Goal: Communication & Community: Share content

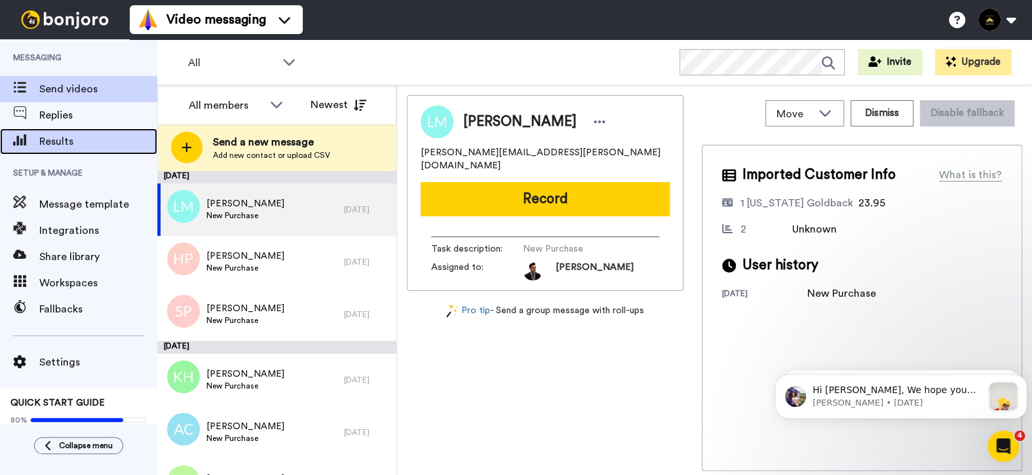
click at [47, 143] on span "Results" at bounding box center [98, 142] width 118 height 16
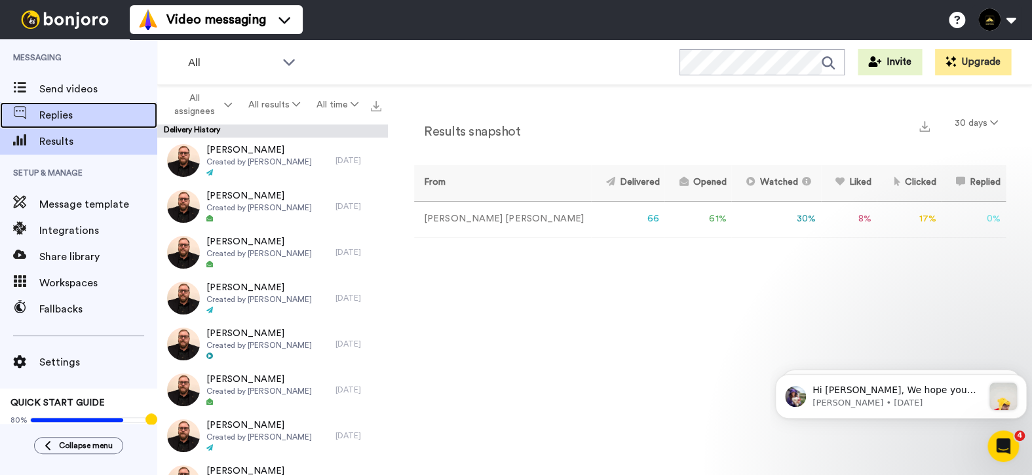
click at [102, 115] on span "Replies" at bounding box center [98, 115] width 118 height 16
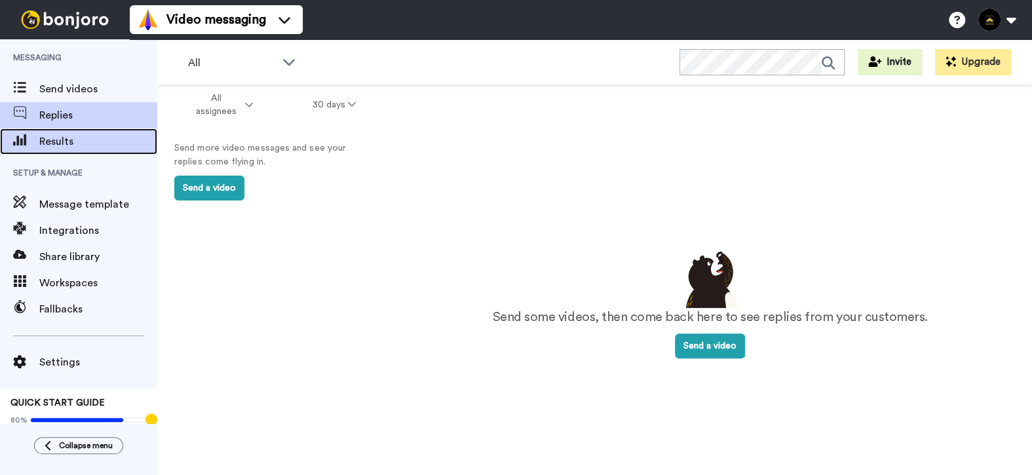
click at [44, 134] on span "Results" at bounding box center [98, 142] width 118 height 16
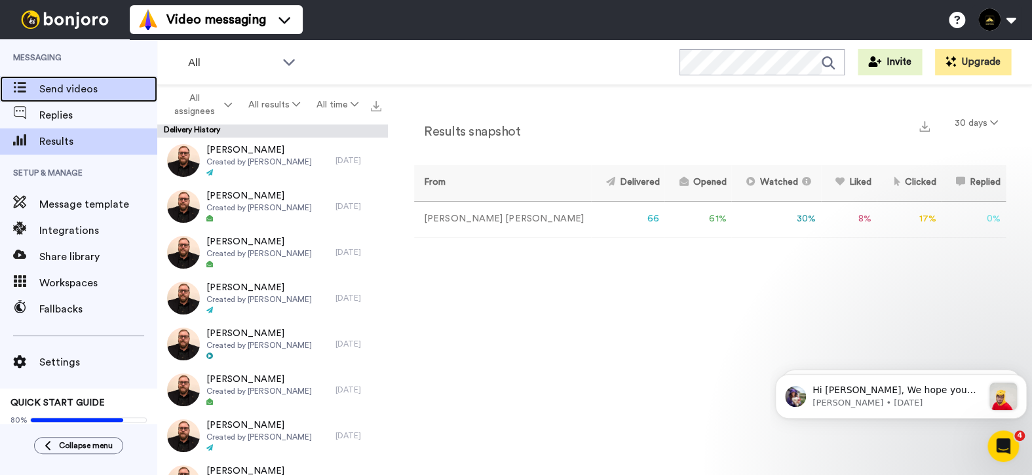
click at [79, 88] on span "Send videos" at bounding box center [98, 89] width 118 height 16
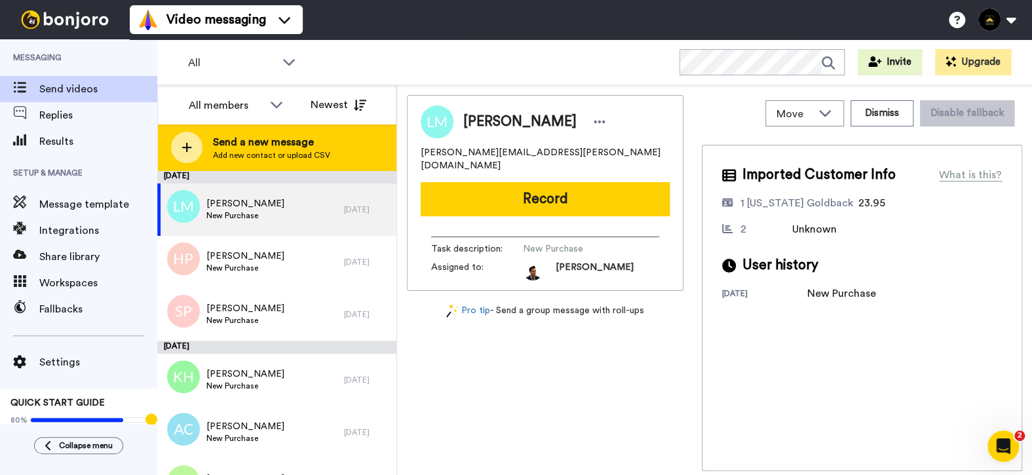
click at [225, 147] on span "Send a new message" at bounding box center [271, 142] width 117 height 16
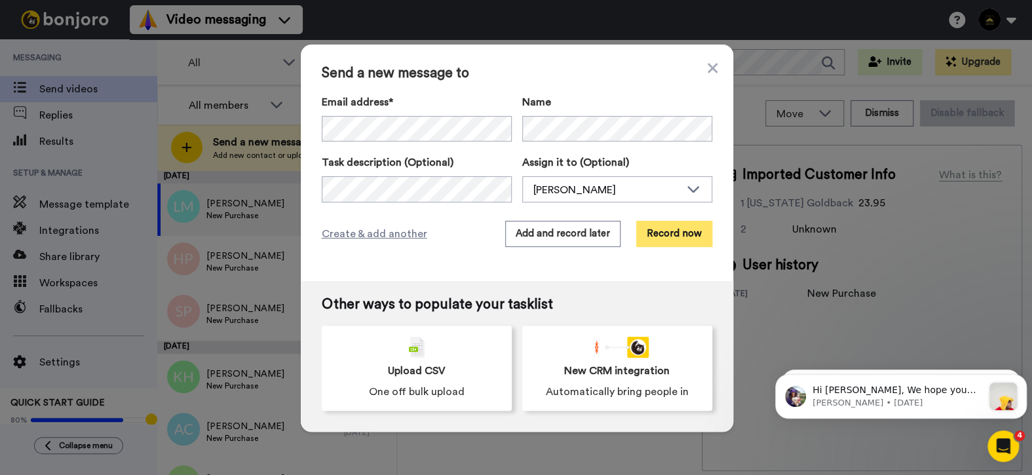
click at [660, 236] on button "Record now" at bounding box center [674, 234] width 76 height 26
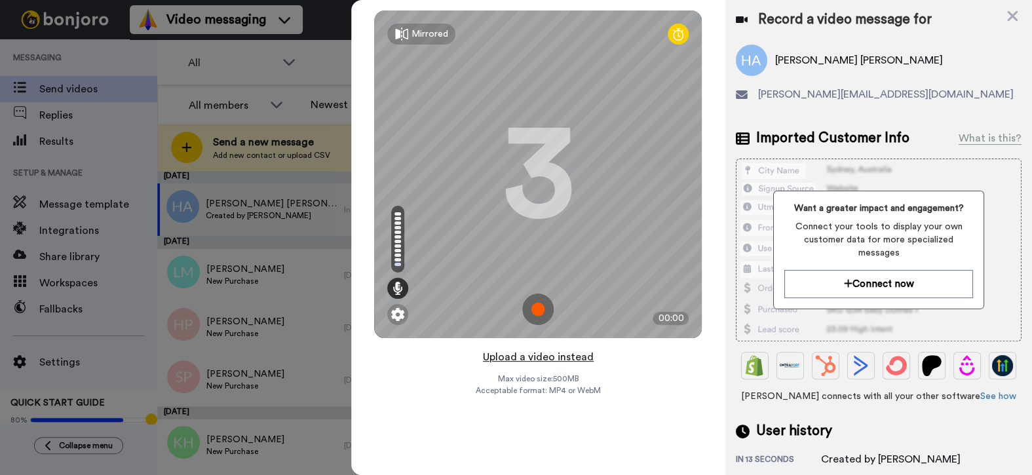
click at [550, 357] on button "Upload a video instead" at bounding box center [538, 357] width 119 height 17
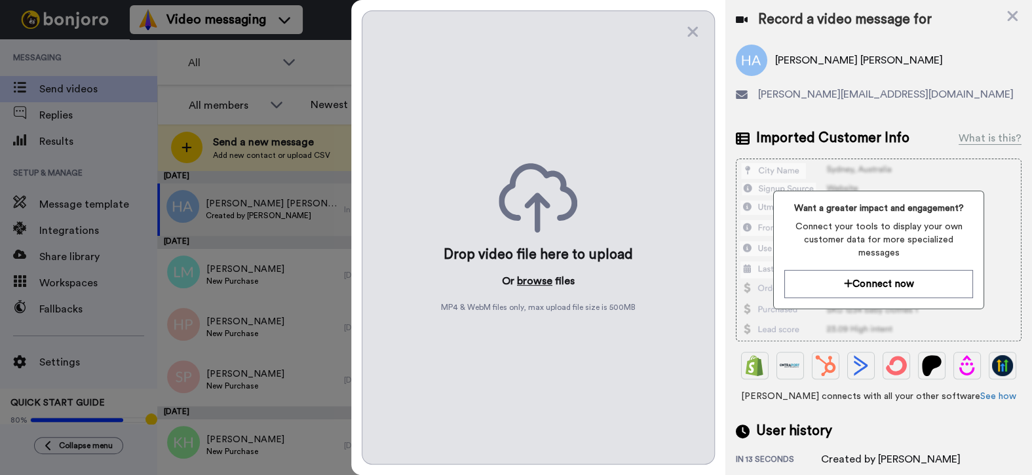
click at [542, 273] on button "browse" at bounding box center [534, 281] width 35 height 16
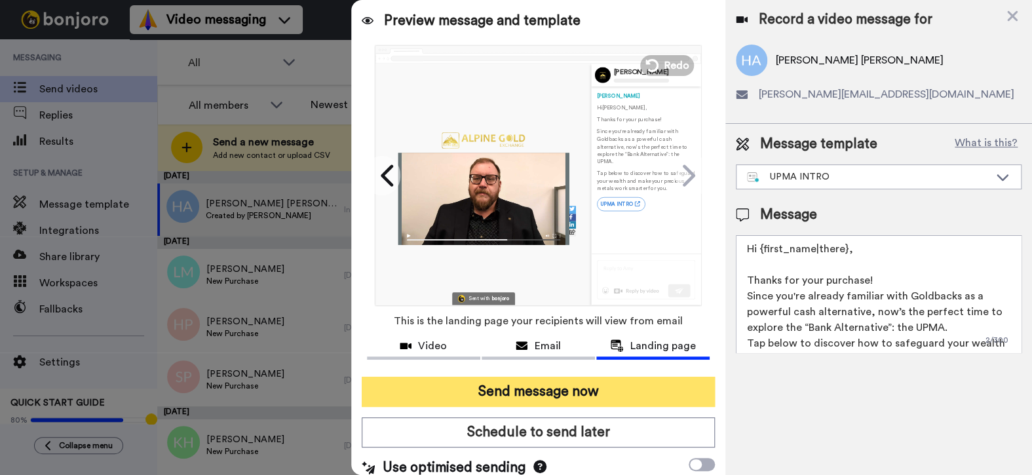
click at [613, 397] on button "Send message now" at bounding box center [539, 392] width 354 height 30
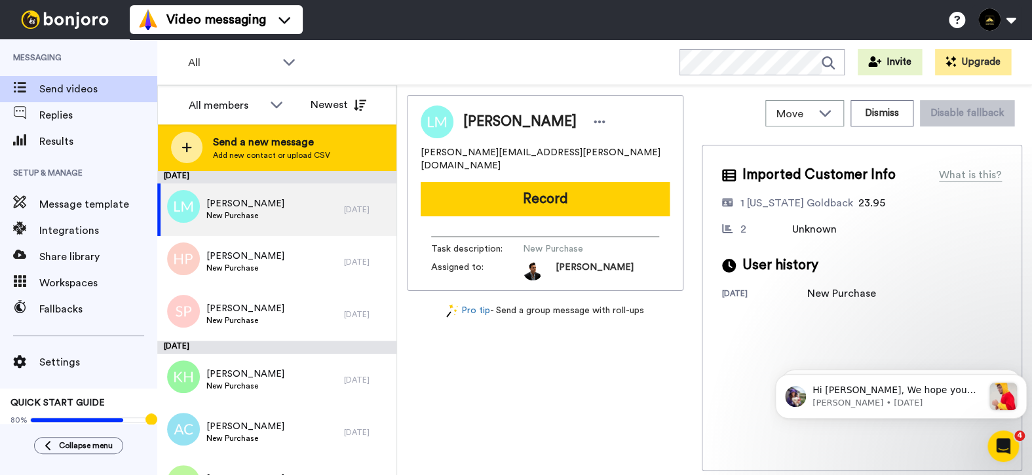
click at [284, 157] on span "Add new contact or upload CSV" at bounding box center [271, 155] width 117 height 10
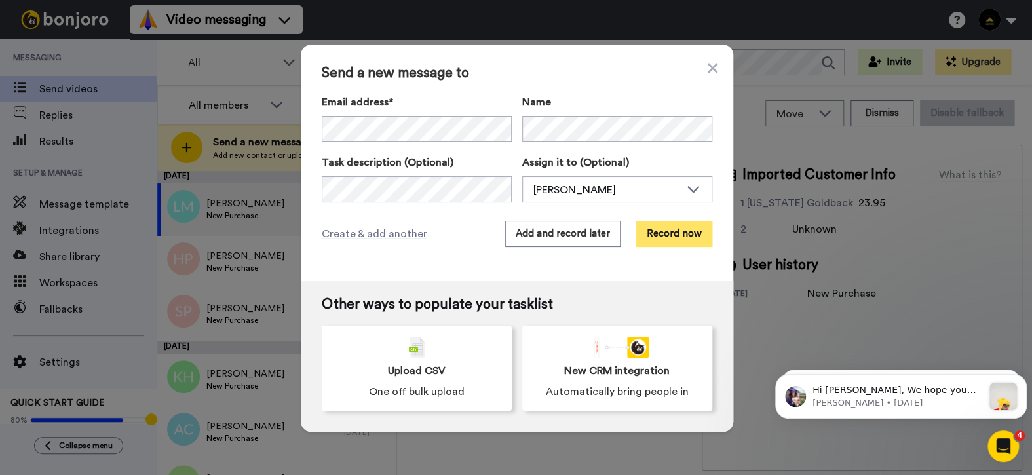
click at [668, 241] on button "Record now" at bounding box center [674, 234] width 76 height 26
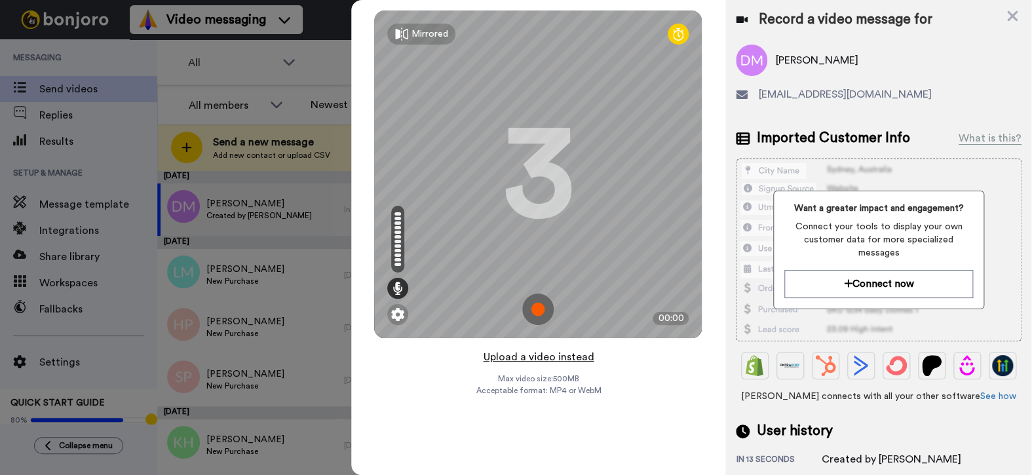
click at [545, 358] on button "Upload a video instead" at bounding box center [538, 357] width 119 height 17
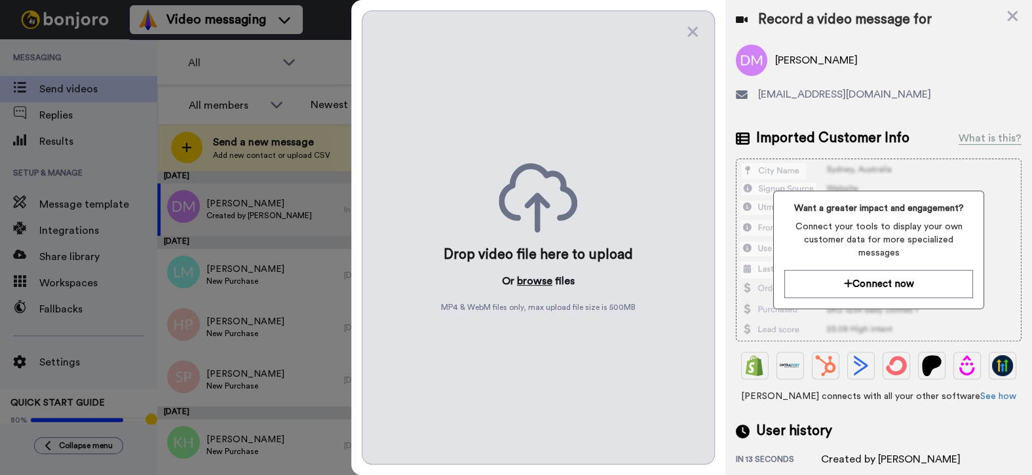
click at [539, 279] on button "browse" at bounding box center [534, 281] width 35 height 16
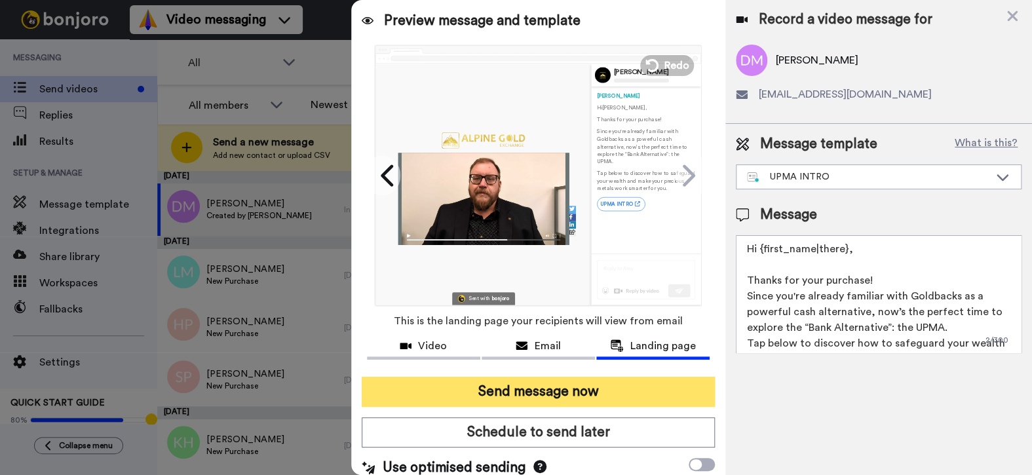
click at [548, 397] on button "Send message now" at bounding box center [539, 392] width 354 height 30
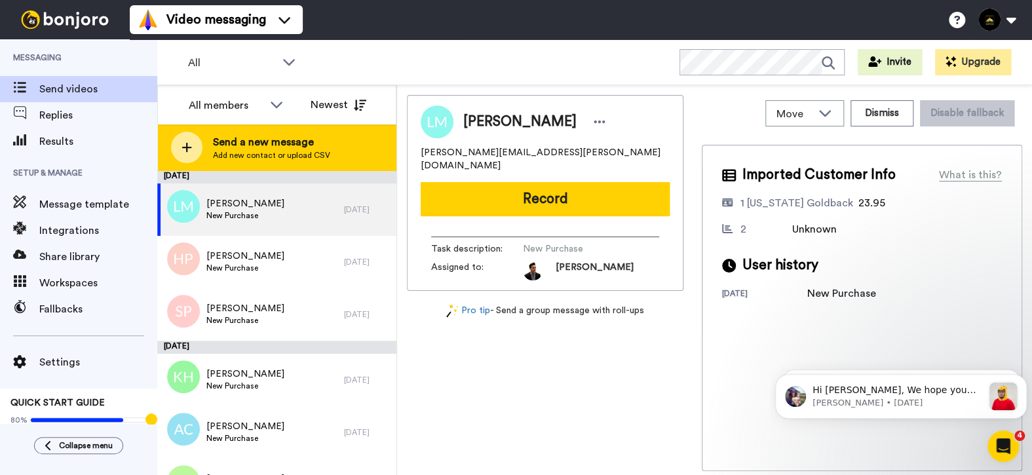
click at [176, 140] on div at bounding box center [186, 147] width 31 height 31
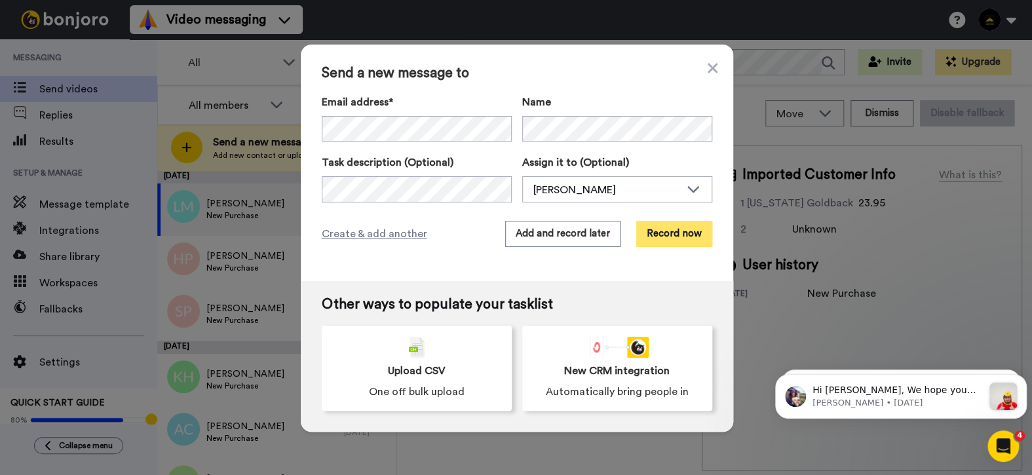
click at [666, 238] on button "Record now" at bounding box center [674, 234] width 76 height 26
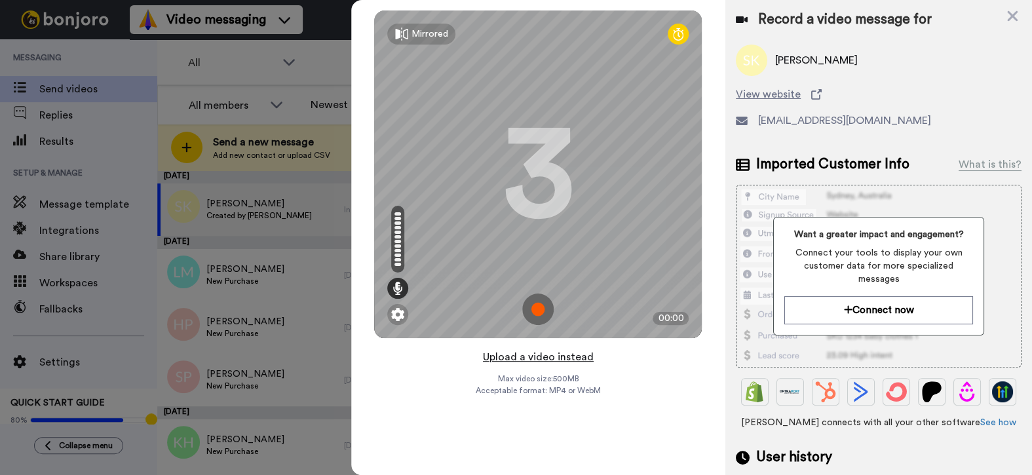
click at [552, 360] on button "Upload a video instead" at bounding box center [538, 357] width 119 height 17
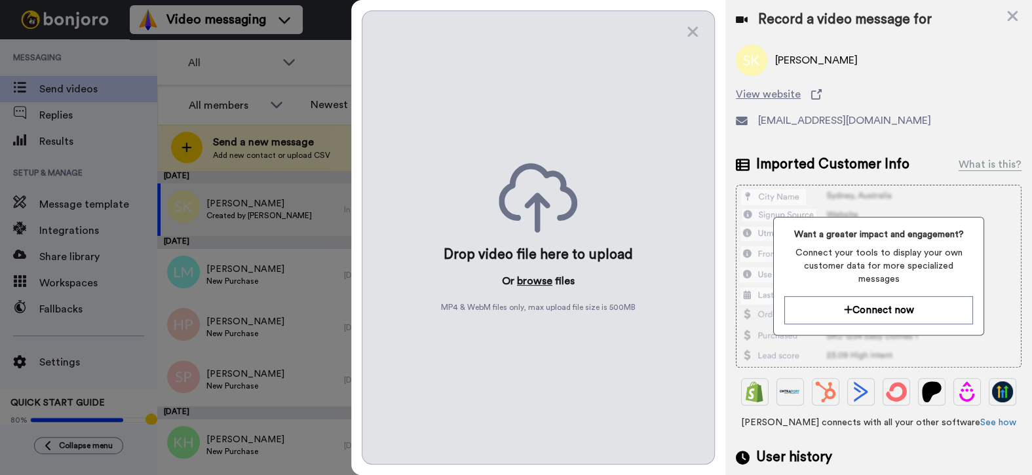
click at [531, 278] on button "browse" at bounding box center [534, 281] width 35 height 16
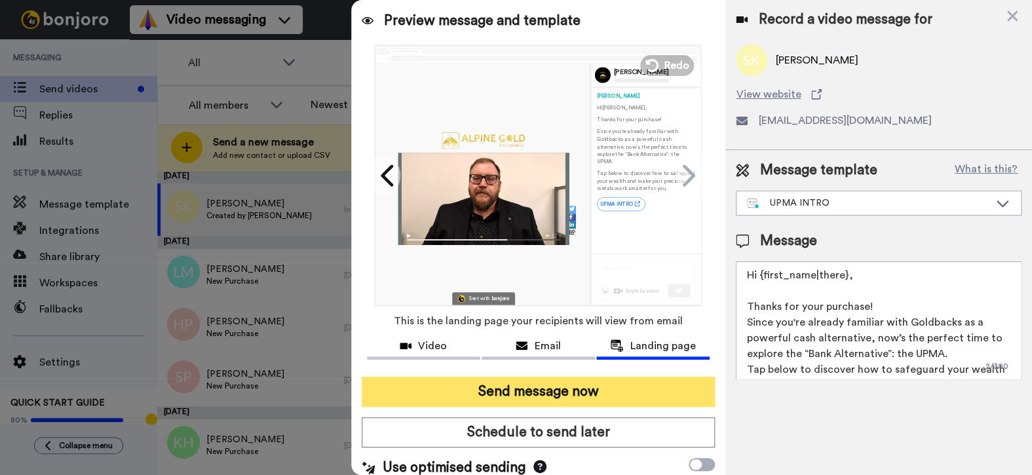
click at [569, 396] on button "Send message now" at bounding box center [539, 392] width 354 height 30
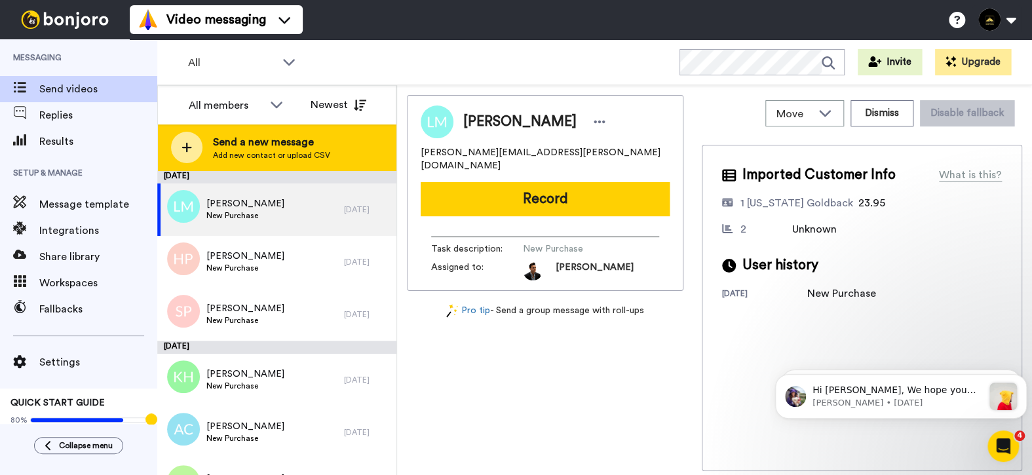
click at [234, 150] on span "Add new contact or upload CSV" at bounding box center [271, 155] width 117 height 10
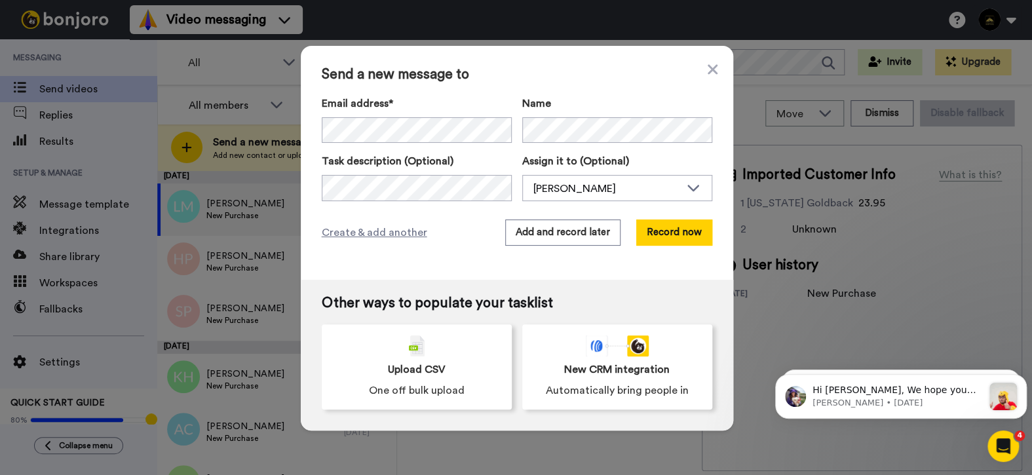
click at [395, 144] on div "Email address* Stephen Kern <longevitysci@proton.me> Dale Marrone <dalewm1971@g…" at bounding box center [517, 149] width 391 height 106
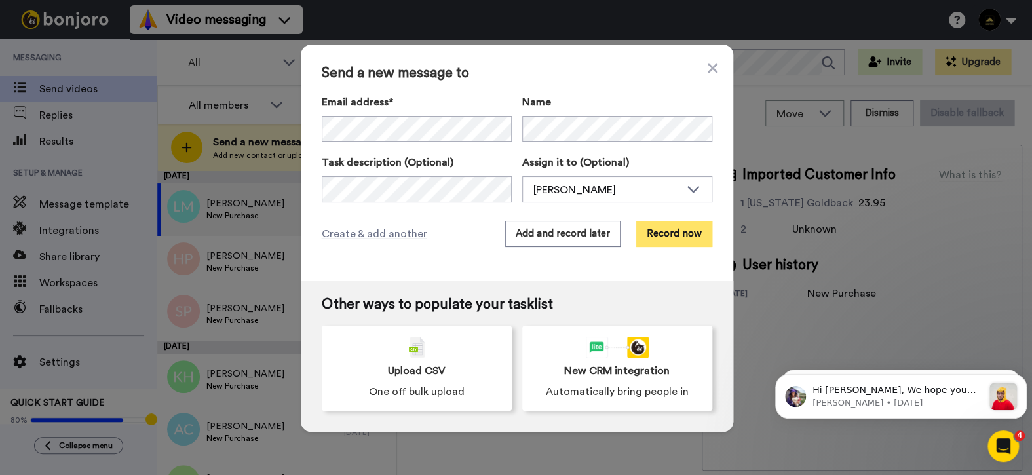
click at [672, 241] on button "Record now" at bounding box center [674, 234] width 76 height 26
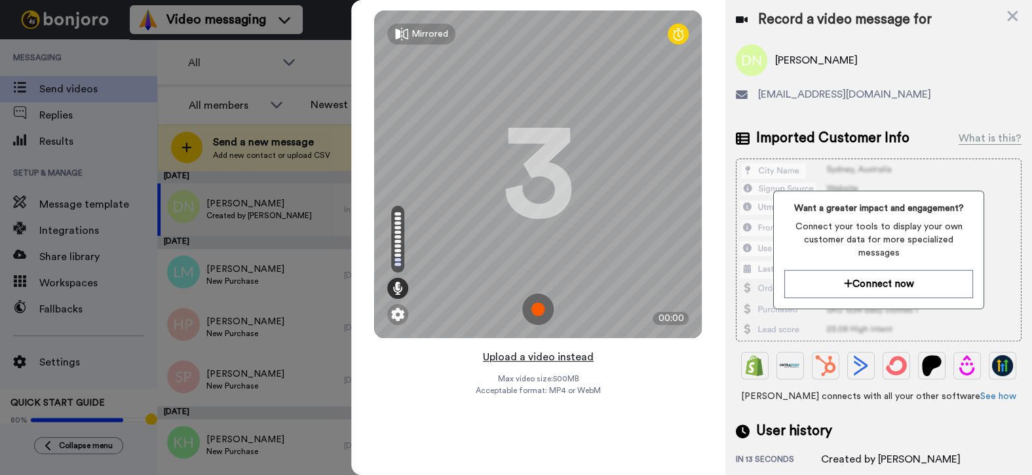
click at [536, 358] on button "Upload a video instead" at bounding box center [538, 357] width 119 height 17
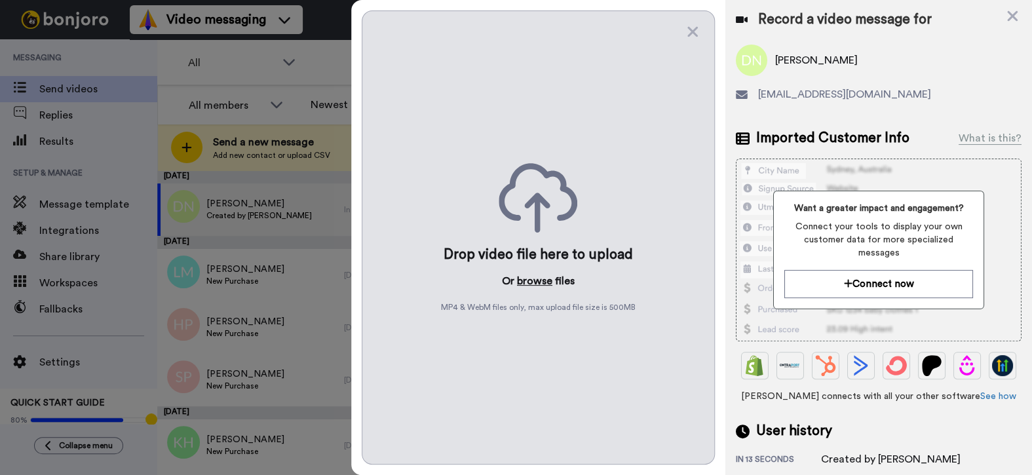
click at [530, 274] on button "browse" at bounding box center [534, 281] width 35 height 16
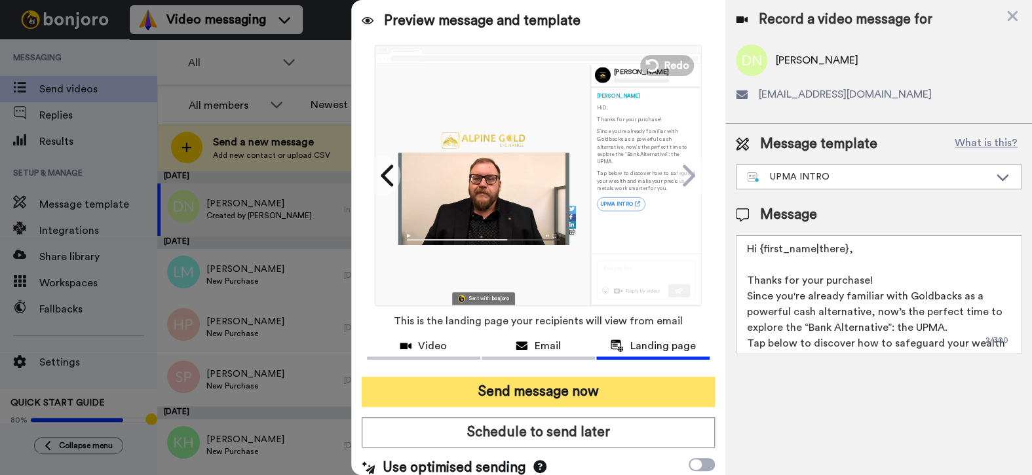
click at [512, 385] on button "Send message now" at bounding box center [539, 392] width 354 height 30
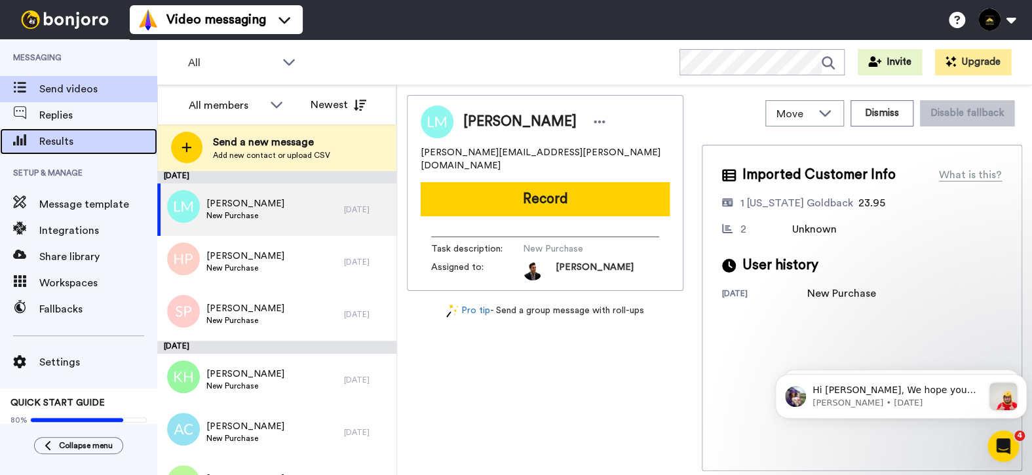
click at [95, 144] on span "Results" at bounding box center [98, 142] width 118 height 16
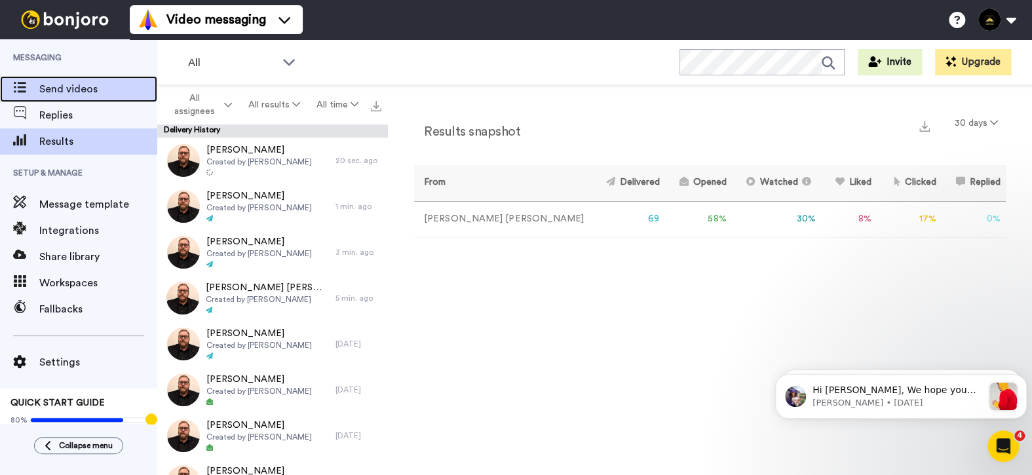
click at [89, 88] on span "Send videos" at bounding box center [98, 89] width 118 height 16
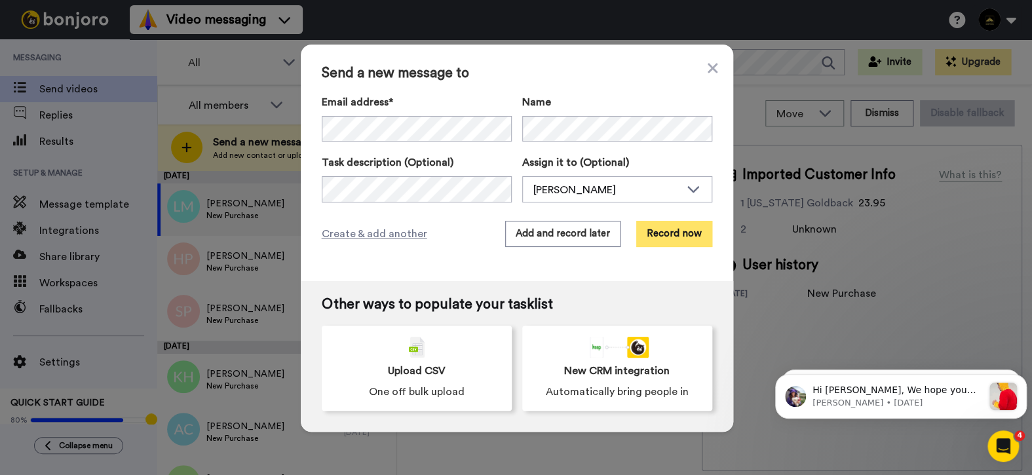
click at [685, 229] on button "Record now" at bounding box center [674, 234] width 76 height 26
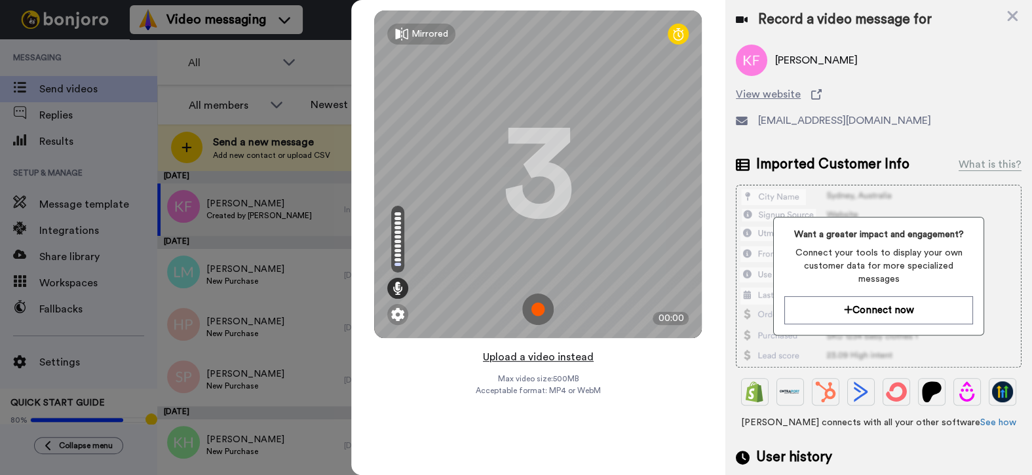
click at [527, 358] on button "Upload a video instead" at bounding box center [538, 357] width 119 height 17
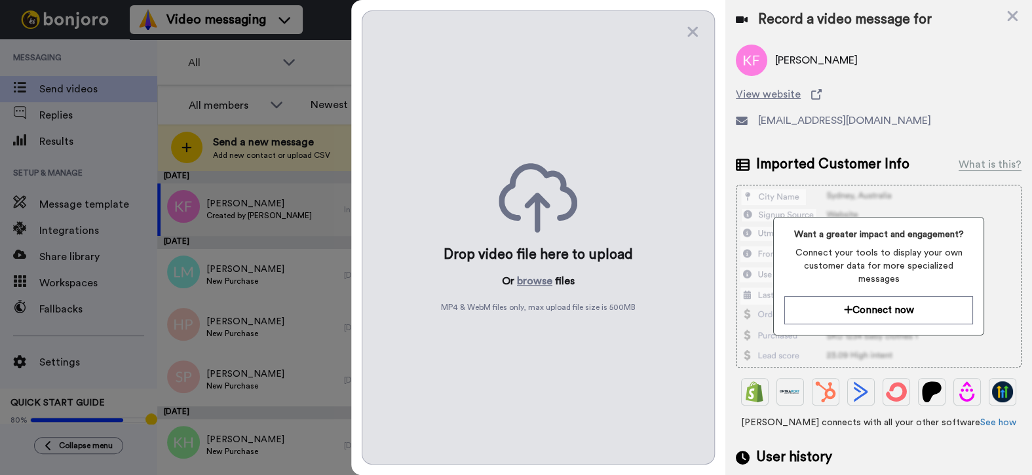
click at [530, 267] on div "Drop video file here to upload Or browse files MP4 & WebM files only, max uploa…" at bounding box center [539, 237] width 354 height 454
click at [531, 275] on button "browse" at bounding box center [534, 281] width 35 height 16
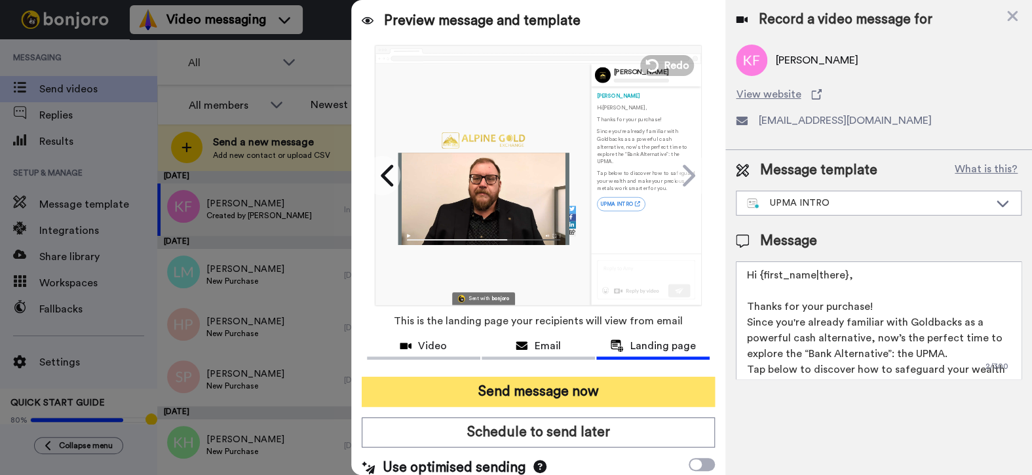
click at [553, 391] on button "Send message now" at bounding box center [539, 392] width 354 height 30
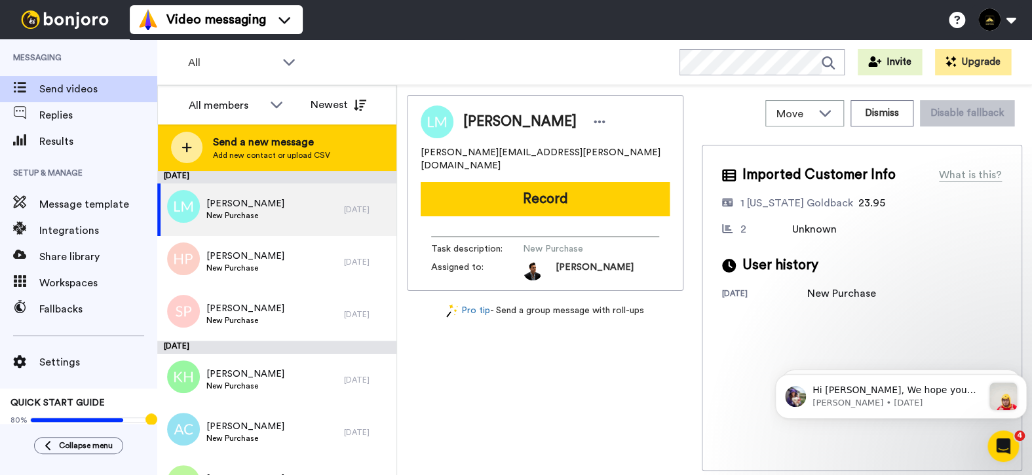
click at [305, 135] on span "Send a new message" at bounding box center [271, 142] width 117 height 16
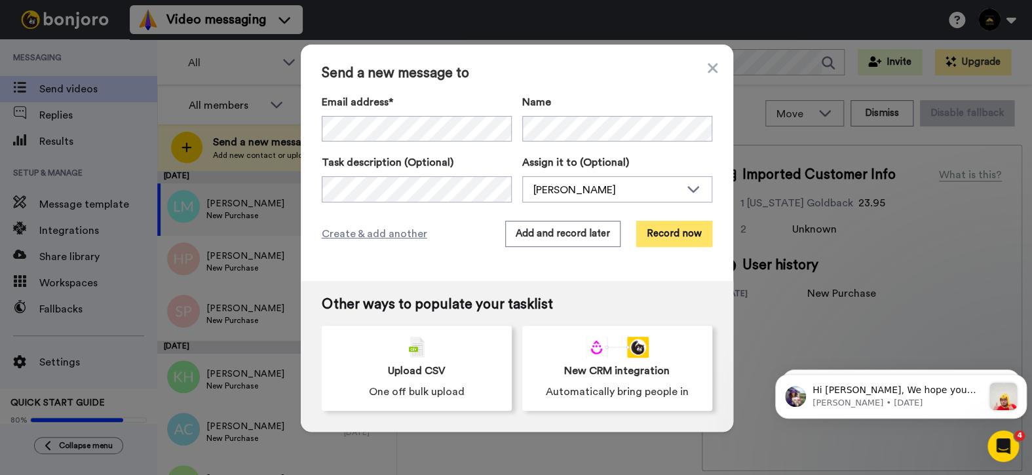
click at [678, 242] on button "Record now" at bounding box center [674, 234] width 76 height 26
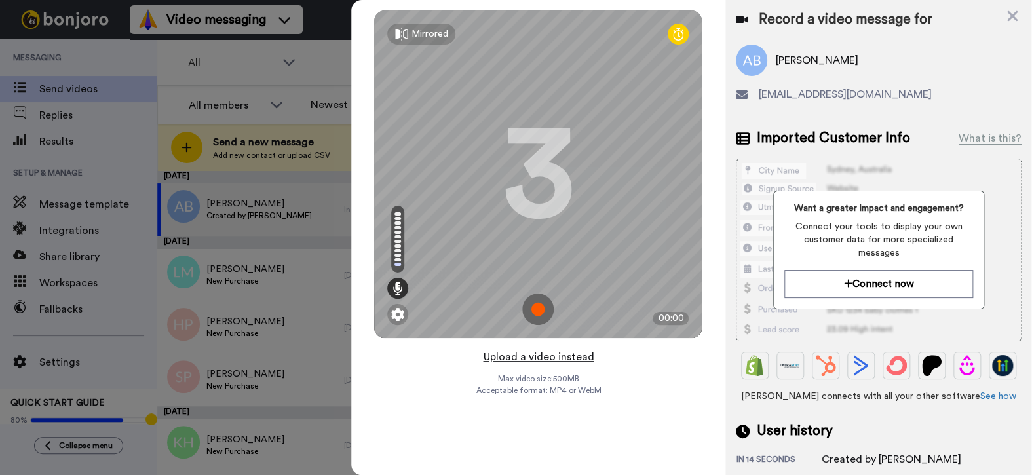
click at [535, 354] on button "Upload a video instead" at bounding box center [538, 357] width 119 height 17
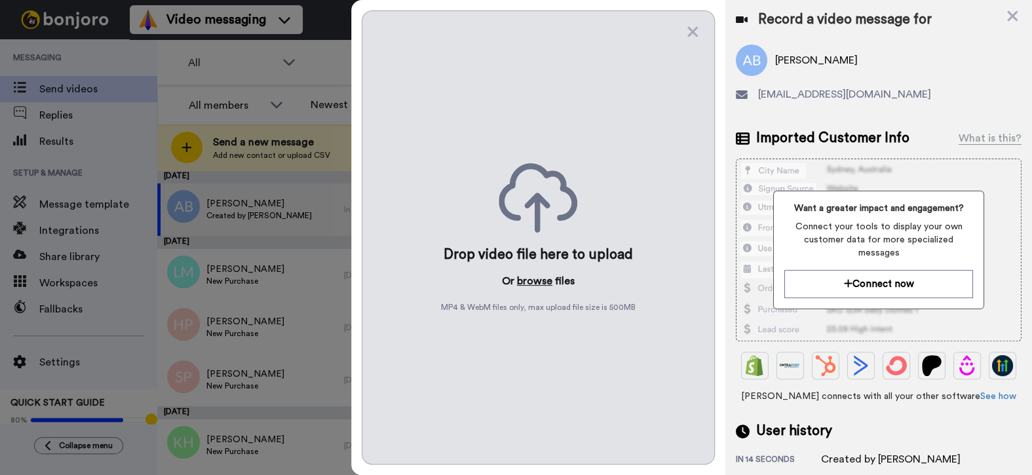
click at [532, 285] on button "browse" at bounding box center [534, 281] width 35 height 16
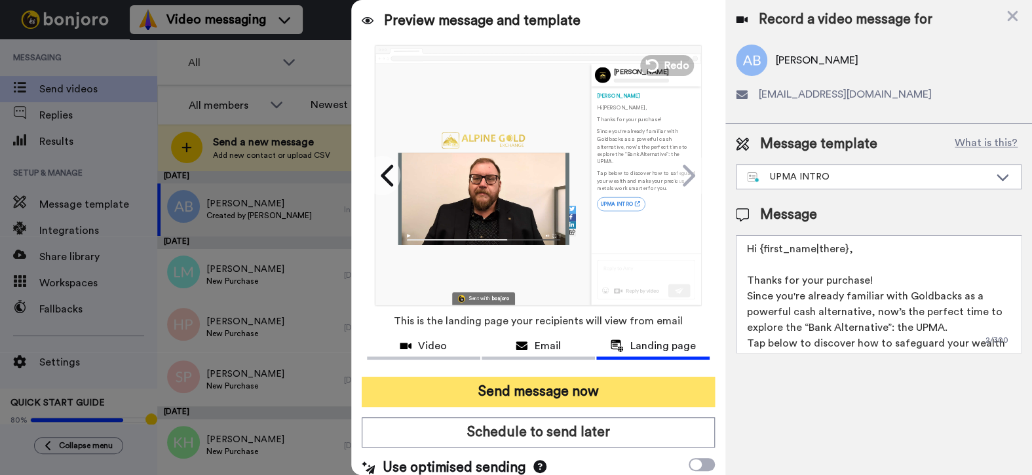
click at [543, 389] on button "Send message now" at bounding box center [539, 392] width 354 height 30
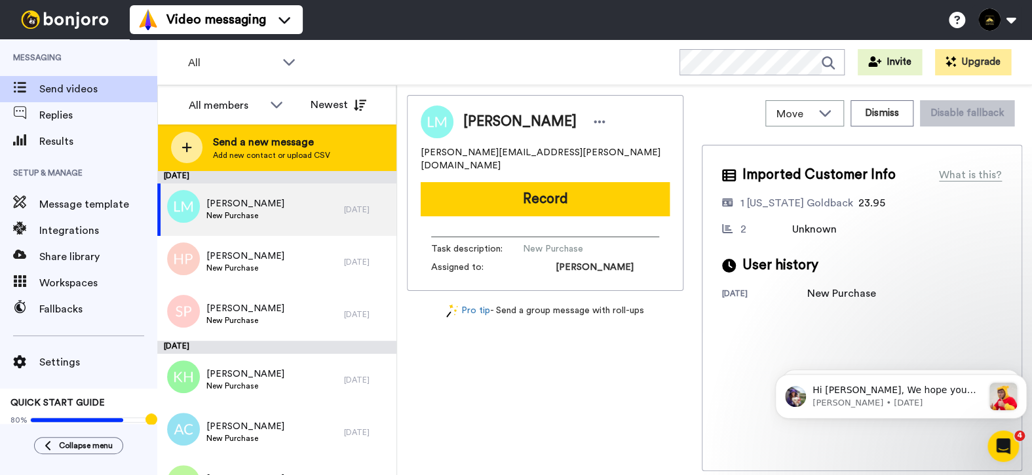
click at [193, 135] on div at bounding box center [186, 147] width 31 height 31
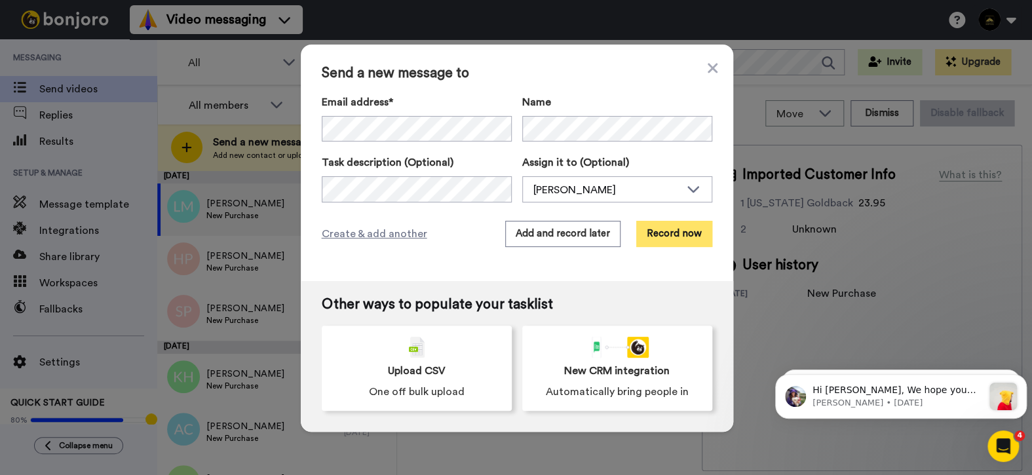
click at [658, 242] on button "Record now" at bounding box center [674, 234] width 76 height 26
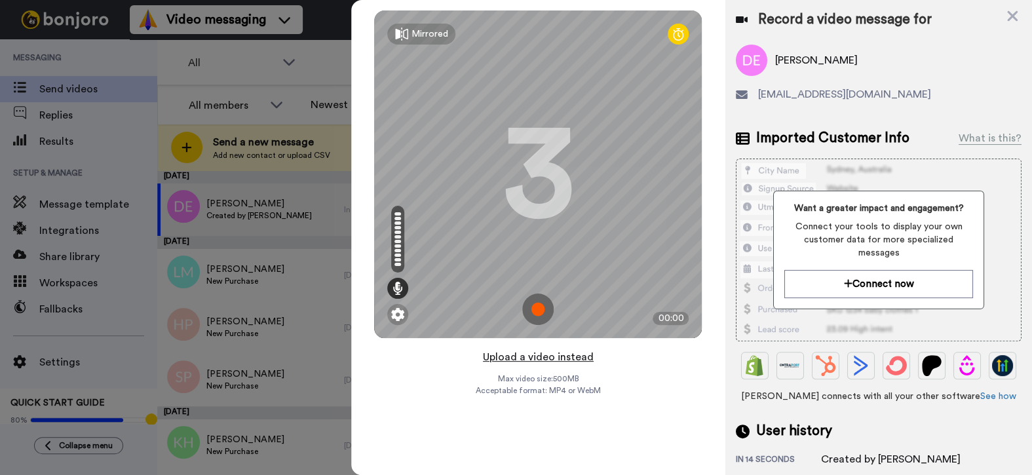
click at [563, 355] on button "Upload a video instead" at bounding box center [538, 357] width 119 height 17
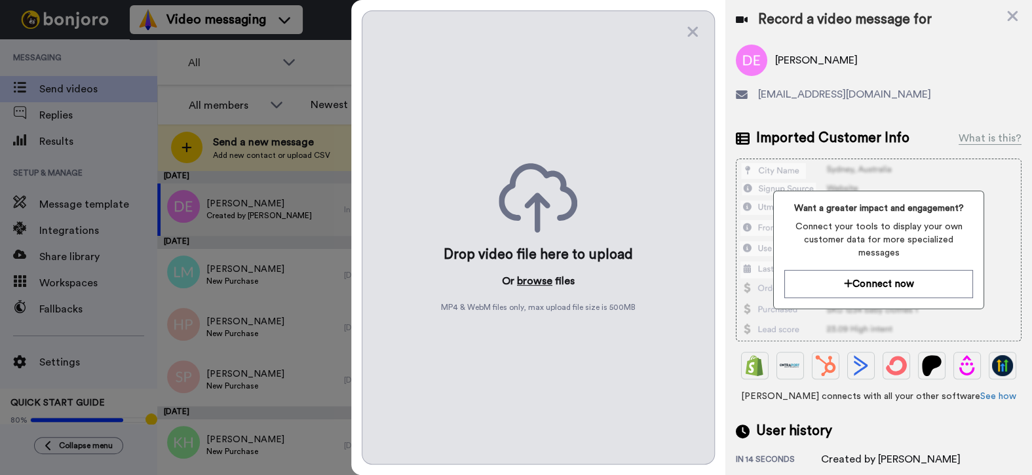
click at [535, 279] on button "browse" at bounding box center [534, 281] width 35 height 16
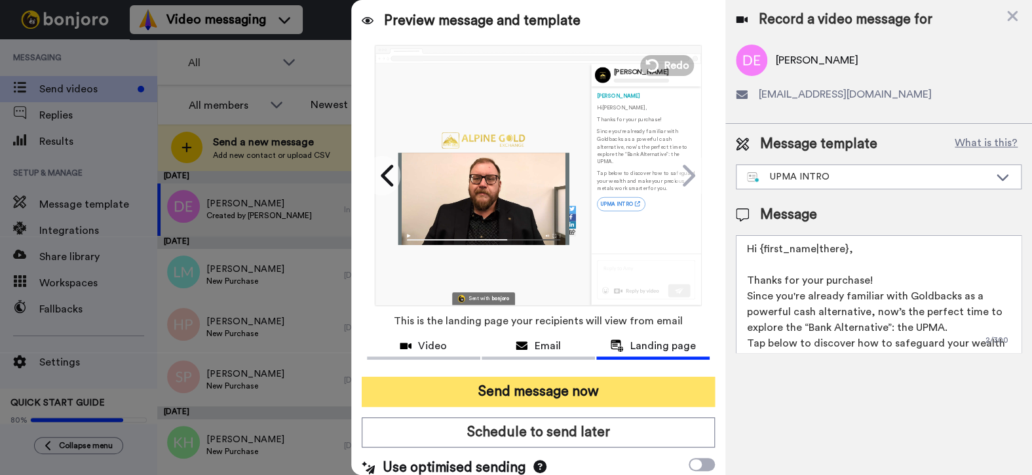
click at [505, 393] on button "Send message now" at bounding box center [539, 392] width 354 height 30
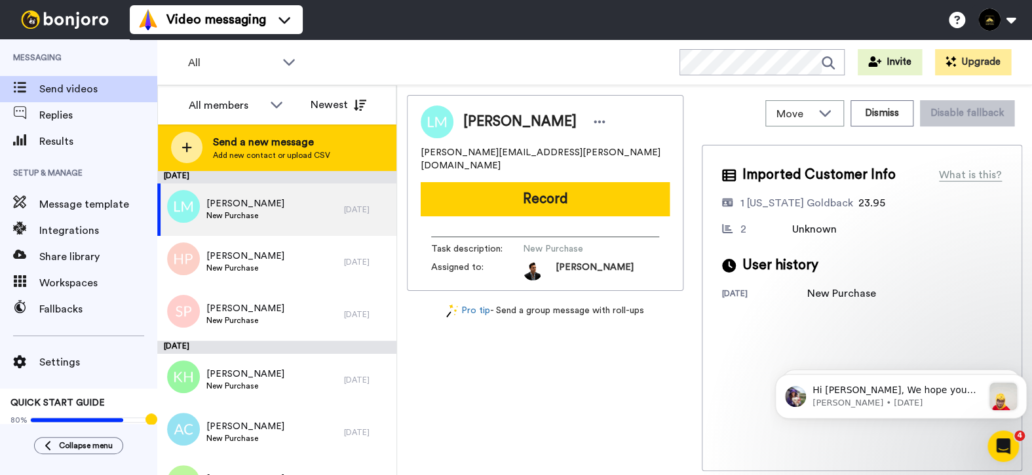
click at [277, 146] on span "Send a new message" at bounding box center [271, 142] width 117 height 16
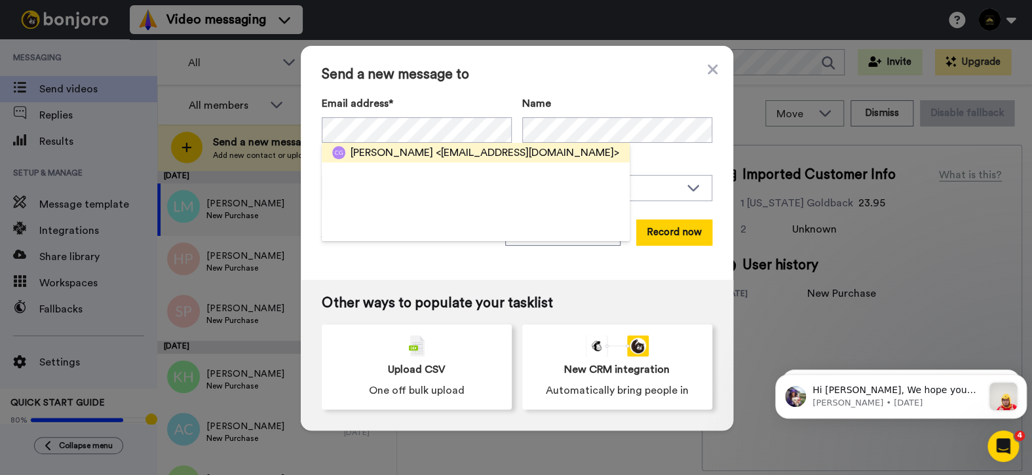
click at [355, 147] on span "[PERSON_NAME]" at bounding box center [392, 153] width 83 height 16
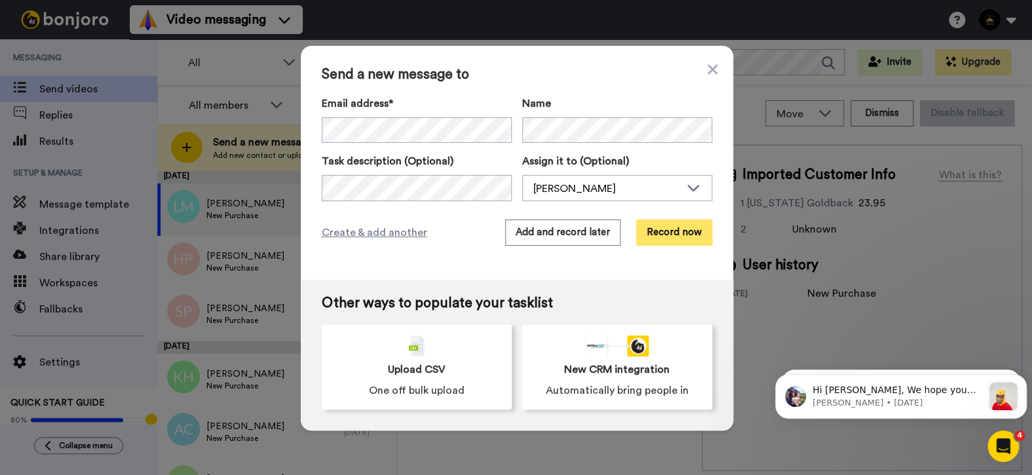
click at [663, 239] on button "Record now" at bounding box center [674, 233] width 76 height 26
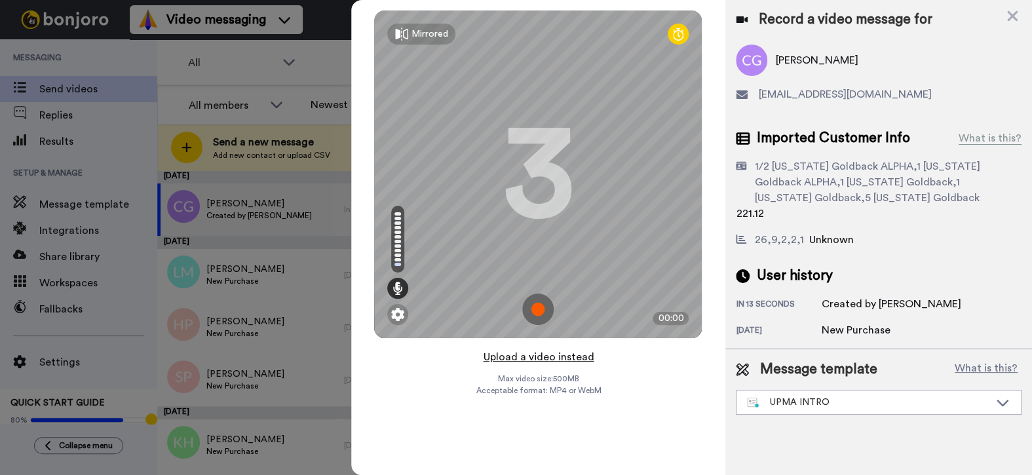
click at [544, 356] on button "Upload a video instead" at bounding box center [538, 357] width 119 height 17
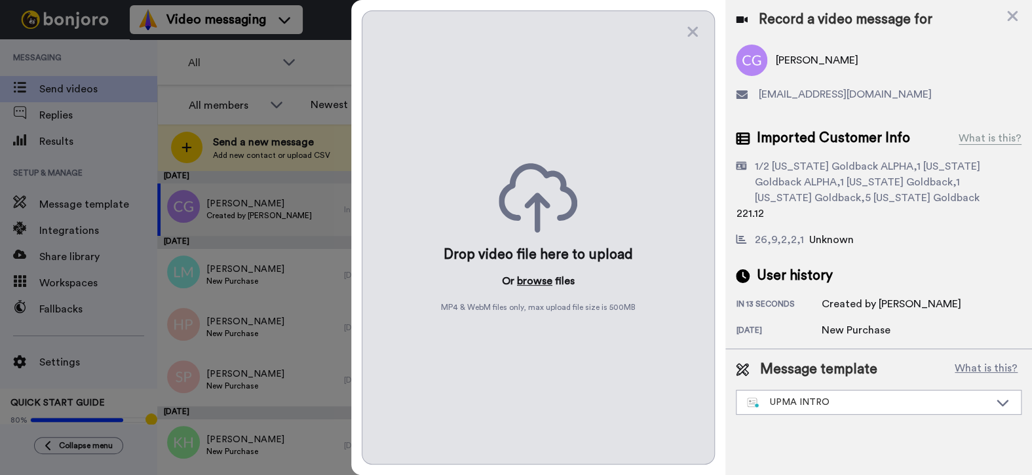
click at [526, 278] on button "browse" at bounding box center [534, 281] width 35 height 16
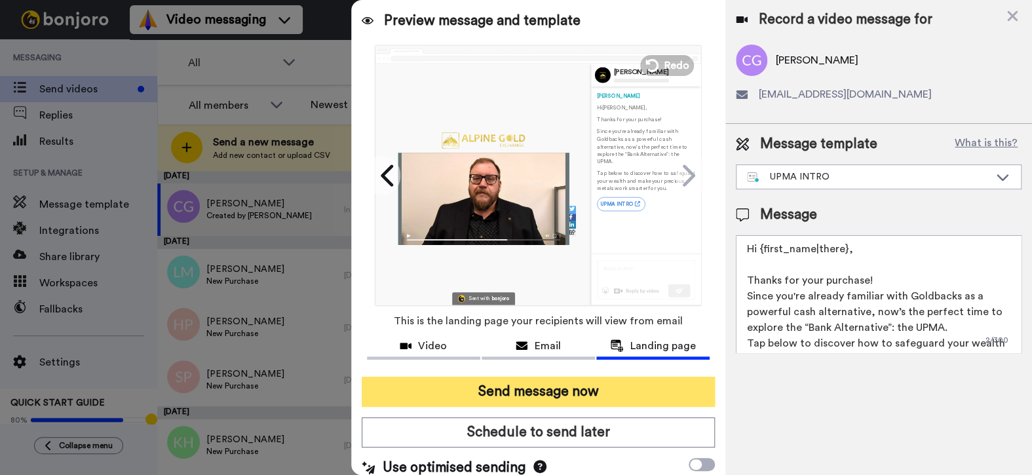
click at [573, 385] on button "Send message now" at bounding box center [539, 392] width 354 height 30
